Goal: Information Seeking & Learning: Learn about a topic

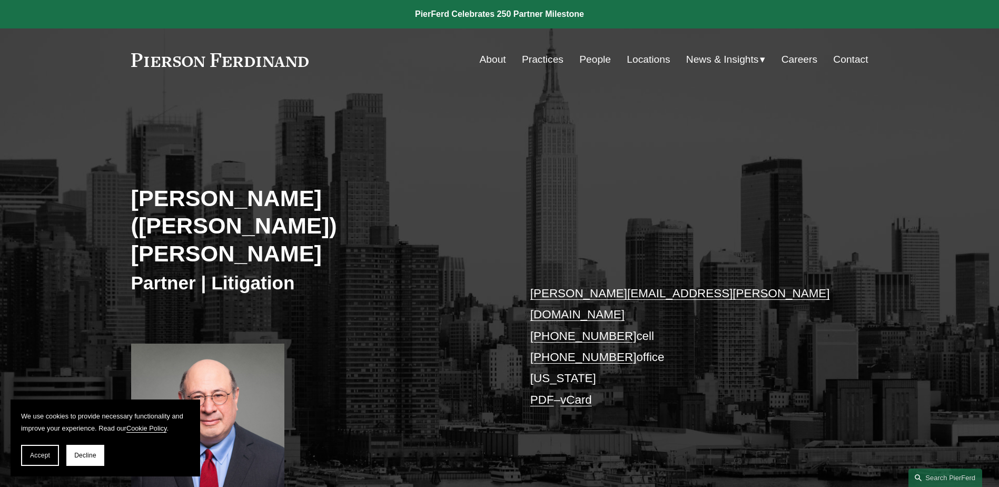
click at [603, 62] on link "People" at bounding box center [595, 60] width 32 height 20
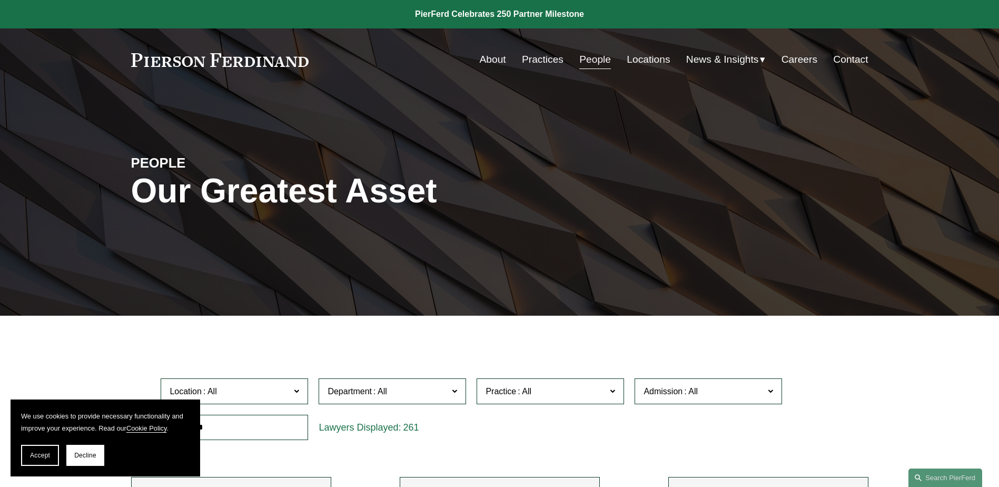
click at [490, 63] on link "About" at bounding box center [493, 60] width 26 height 20
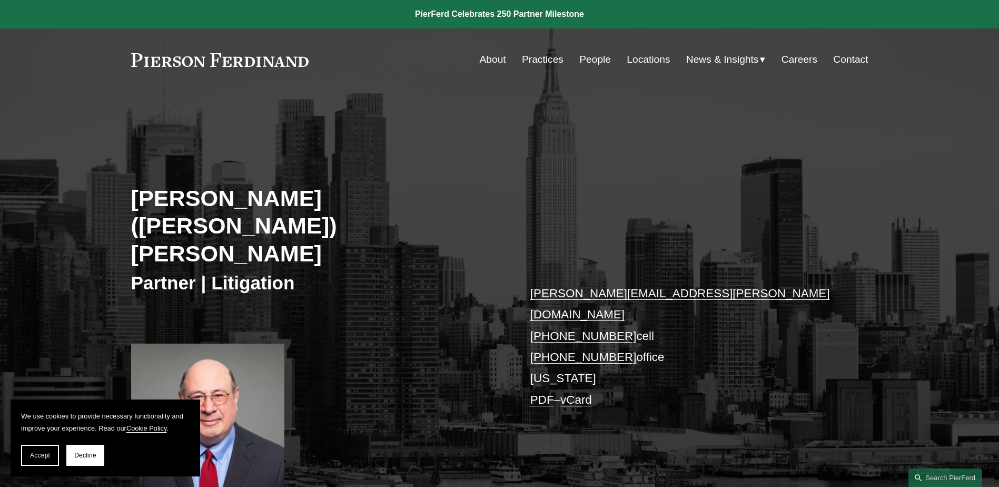
click at [601, 61] on link "People" at bounding box center [595, 60] width 32 height 20
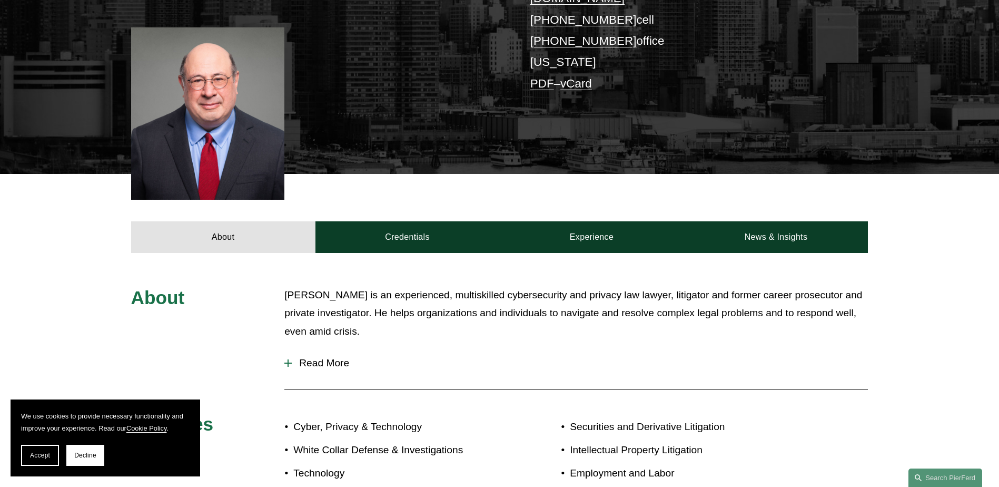
click at [294, 357] on span "Read More" at bounding box center [580, 363] width 576 height 12
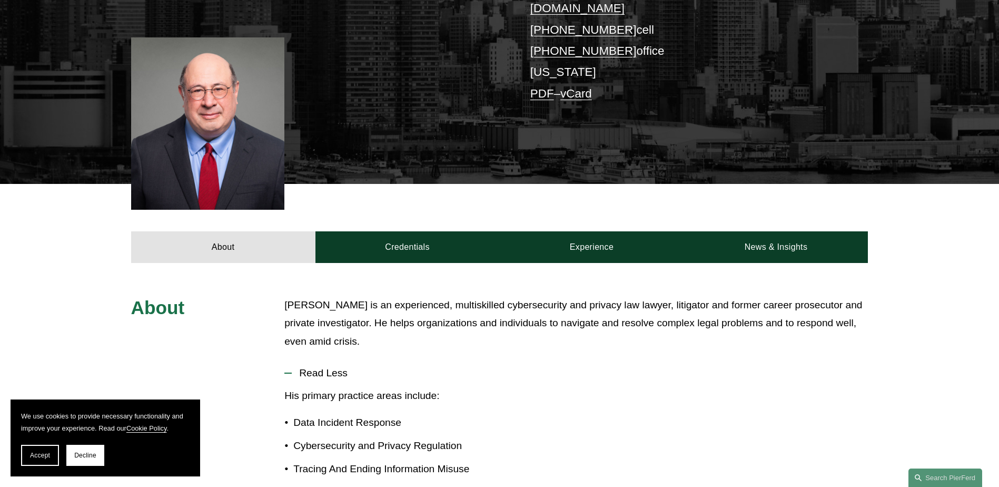
scroll to position [105, 0]
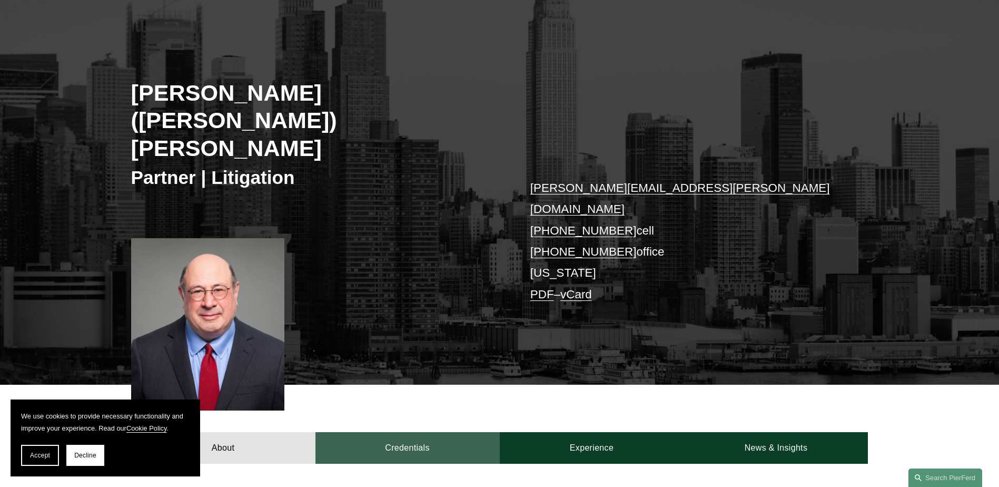
click at [391, 432] on link "Credentials" at bounding box center [408, 448] width 184 height 32
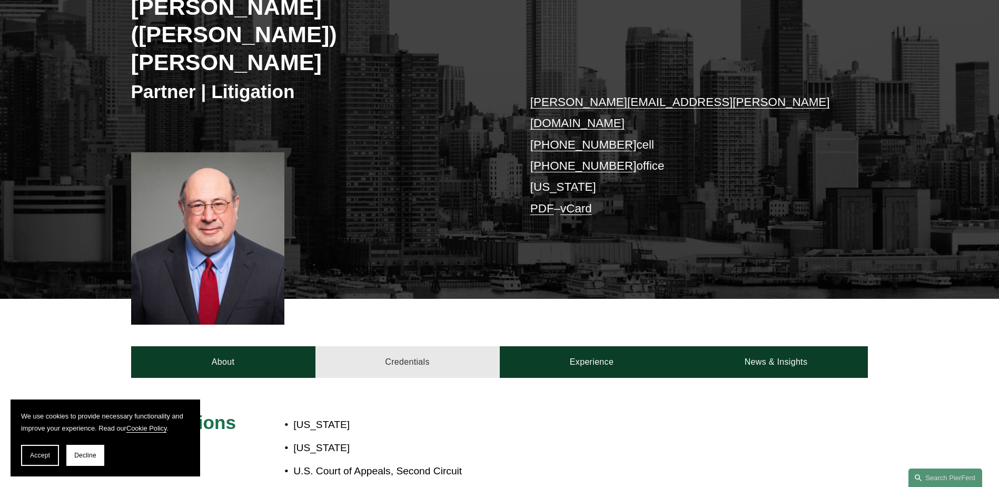
scroll to position [316, 0]
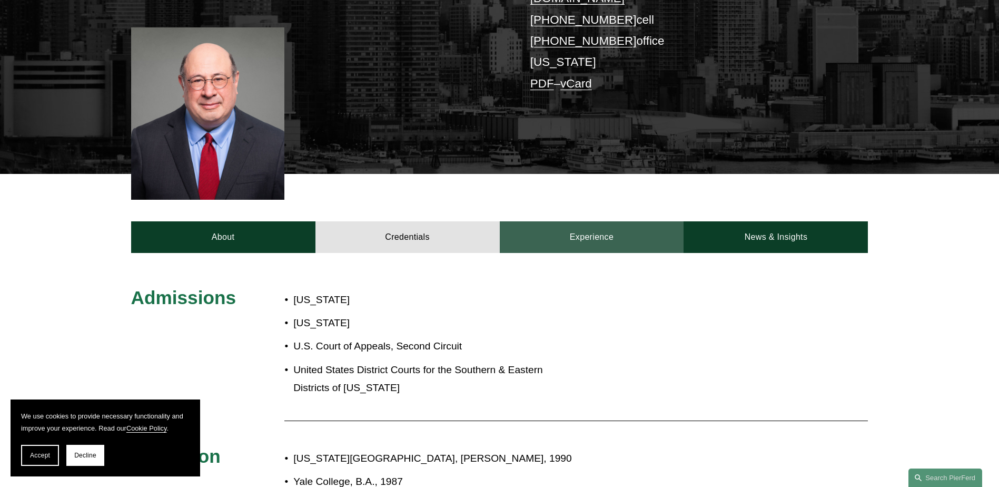
click at [583, 221] on link "Experience" at bounding box center [592, 237] width 184 height 32
